Goal: Task Accomplishment & Management: Complete application form

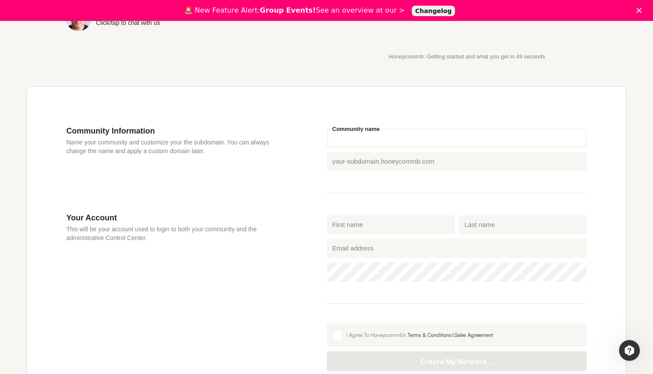
click at [377, 136] on input "Community name" at bounding box center [457, 137] width 260 height 19
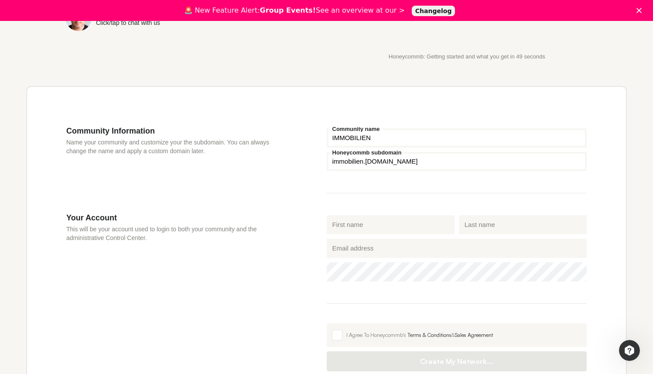
click at [331, 138] on input "IMMOBILIEN" at bounding box center [457, 137] width 260 height 19
type input "WIENER IMMOBILIEN"
click at [384, 227] on input "First name" at bounding box center [391, 224] width 128 height 19
type input "[PERSON_NAME]"
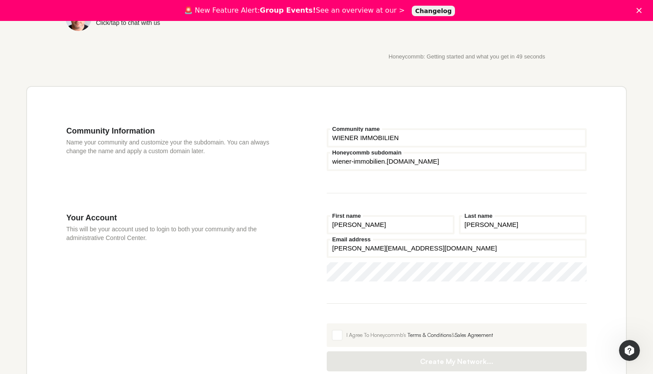
click at [395, 258] on input "[PERSON_NAME][EMAIL_ADDRESS][DOMAIN_NAME]" at bounding box center [457, 247] width 260 height 19
type input "[EMAIL_ADDRESS][DOMAIN_NAME]"
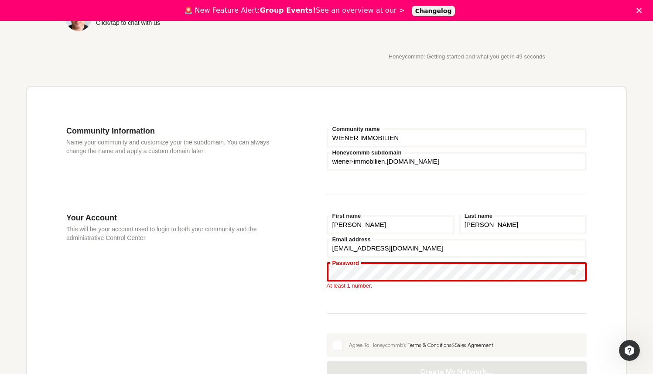
click at [575, 273] on icon "Show password" at bounding box center [573, 272] width 13 height 6
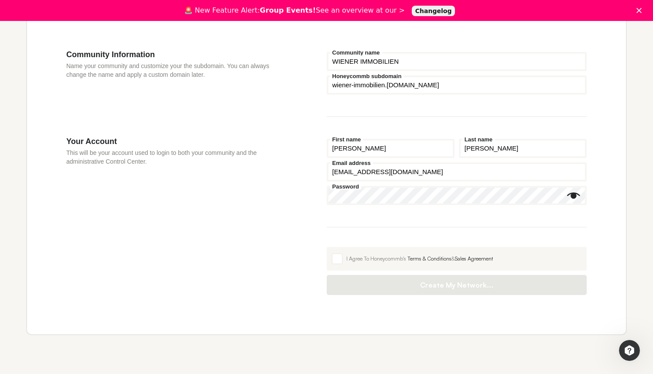
scroll to position [311, 0]
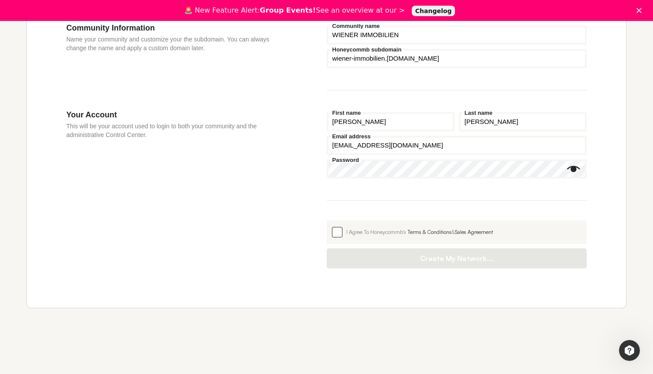
click at [338, 235] on span at bounding box center [337, 232] width 10 height 10
click at [327, 220] on input "I Agree To Honeycommb's Terms & Conditions & Sales Agreement" at bounding box center [327, 220] width 0 height 0
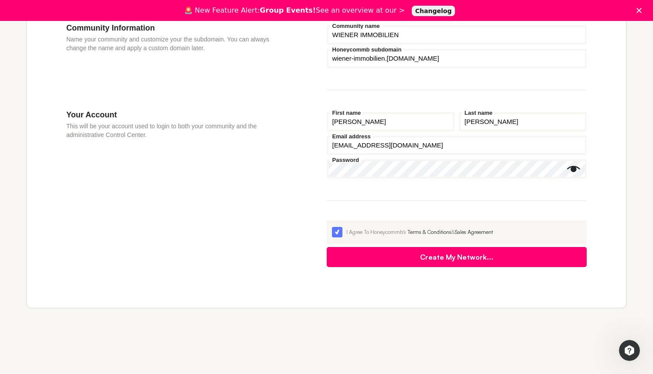
click at [391, 259] on button "Create My Network..." at bounding box center [457, 257] width 260 height 20
